Goal: Transaction & Acquisition: Purchase product/service

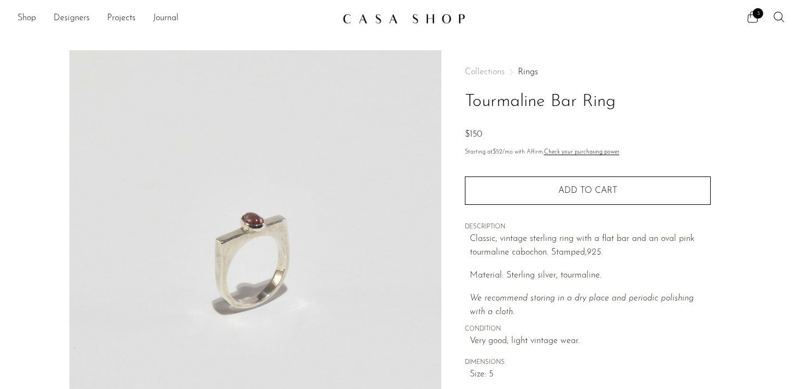
scroll to position [44, 0]
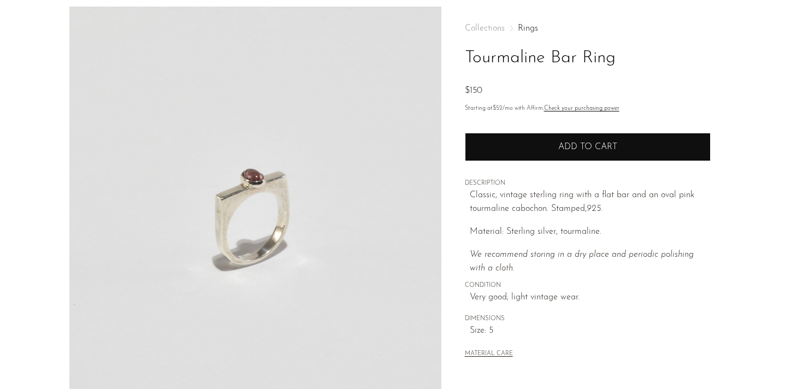
click at [525, 139] on button "Add to cart" at bounding box center [588, 147] width 246 height 28
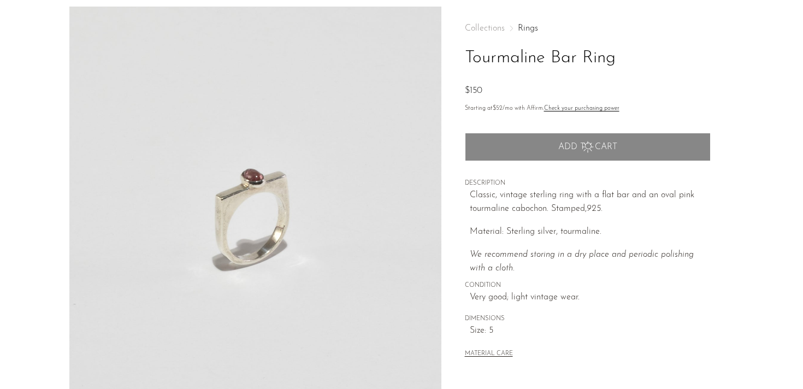
scroll to position [0, 0]
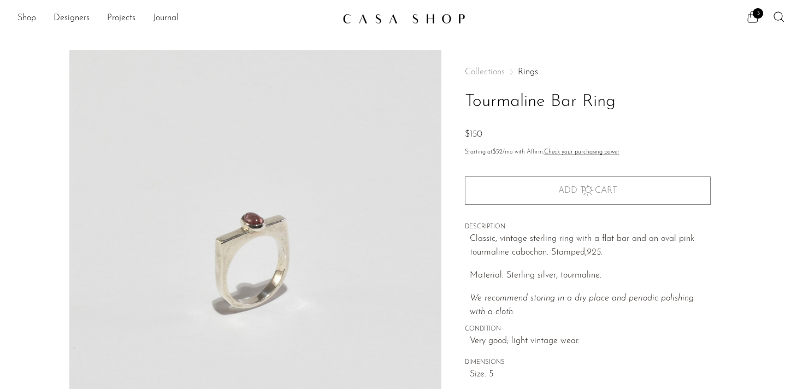
click at [445, 17] on img at bounding box center [403, 18] width 123 height 11
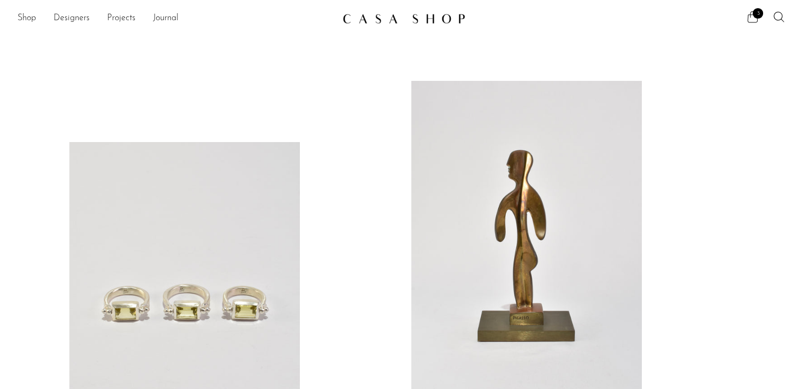
click at [747, 10] on icon at bounding box center [752, 16] width 13 height 13
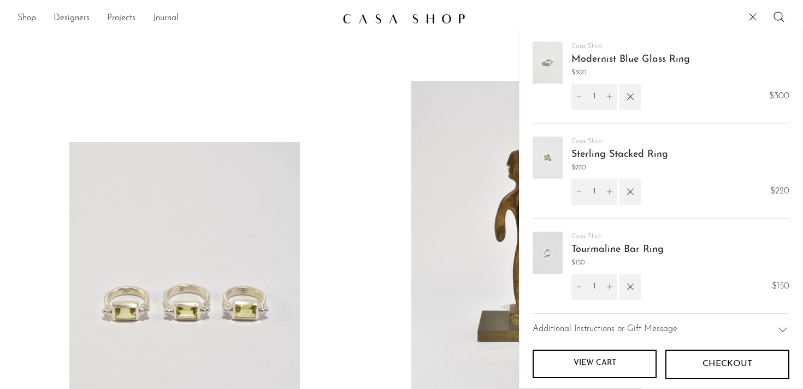
click at [581, 155] on link "Sterling Stacked Ring" at bounding box center [619, 155] width 97 height 10
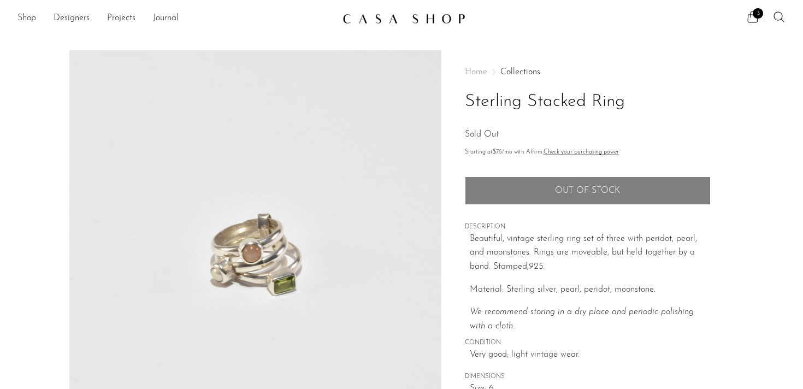
click at [365, 25] on link at bounding box center [401, 19] width 118 height 20
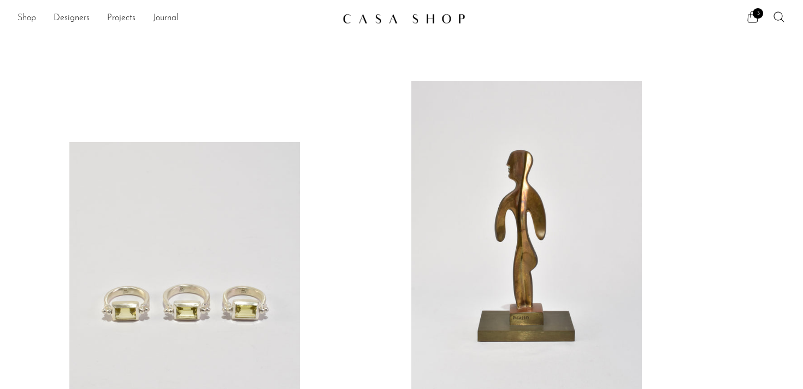
click at [31, 20] on link "Shop" at bounding box center [26, 18] width 19 height 14
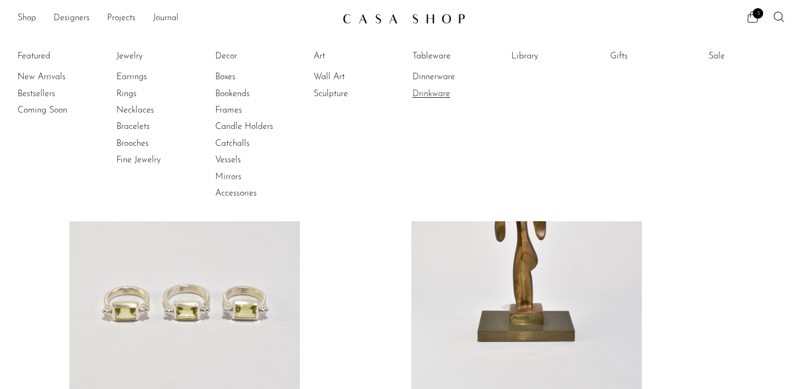
click at [441, 94] on link "Drinkware" at bounding box center [453, 94] width 82 height 12
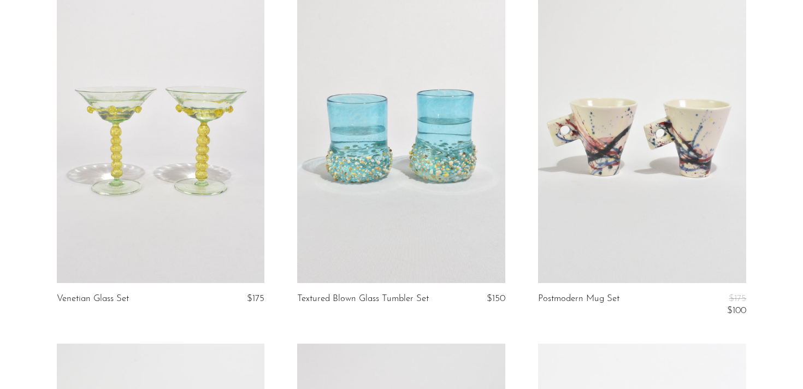
scroll to position [813, 0]
